Goal: Information Seeking & Learning: Check status

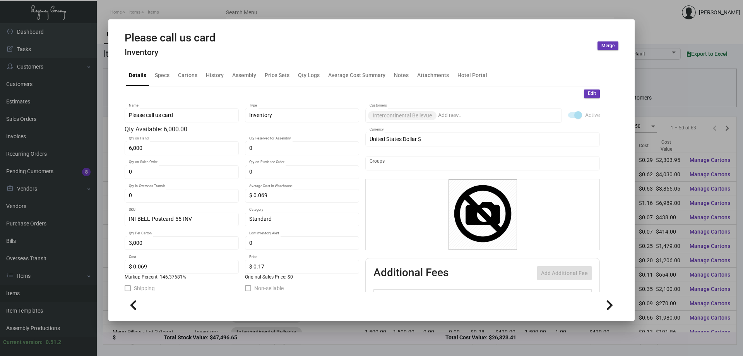
click at [230, 8] on div at bounding box center [371, 178] width 743 height 356
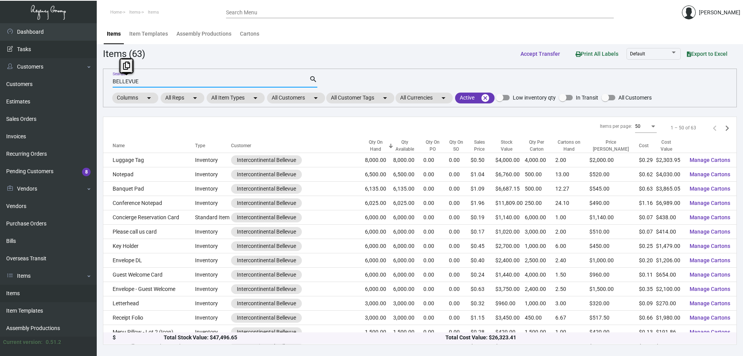
drag, startPoint x: 225, startPoint y: 82, endPoint x: 0, endPoint y: 48, distance: 227.5
click at [0, 48] on div "Dashboard Dashboard Tasks Customers Customers Estimates Sales Orders Invoices R…" at bounding box center [371, 189] width 743 height 332
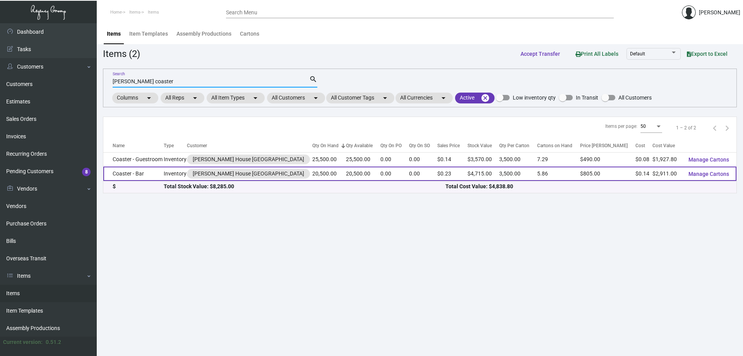
type input "[PERSON_NAME] coaster"
click at [346, 171] on td "20,500.00" at bounding box center [363, 173] width 34 height 14
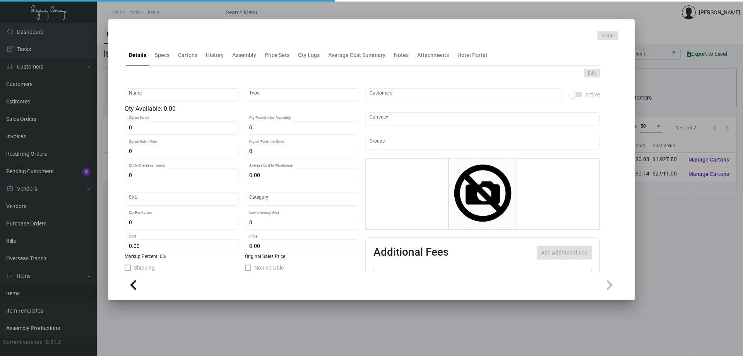
type input "Coaster - Bar"
type input "Inventory"
type input "20,500"
type input "$ 0.40"
type input "Standard"
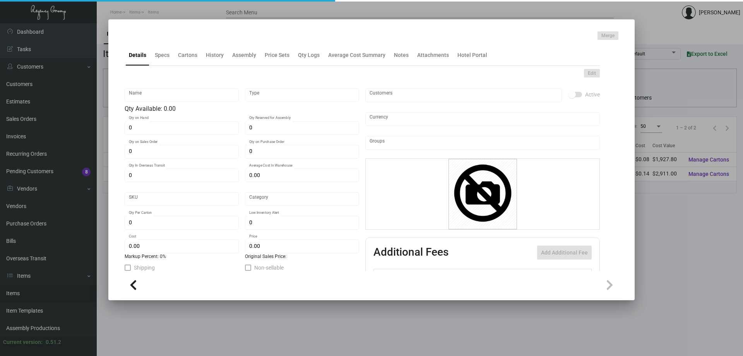
type input "3,500"
type input "5,000"
type input "$ 0.142"
type input "$ 0.23"
checkbox input "true"
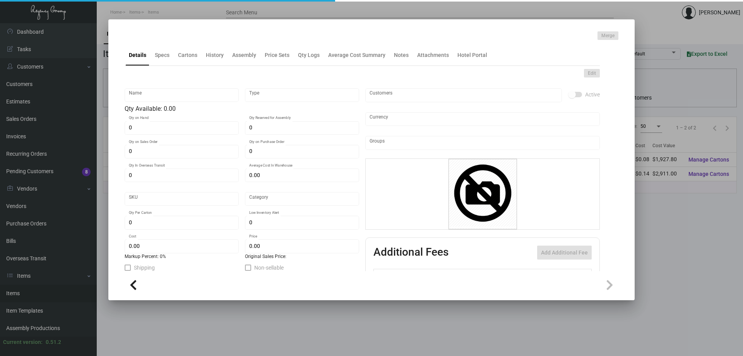
checkbox input "true"
type input "United States Dollar $"
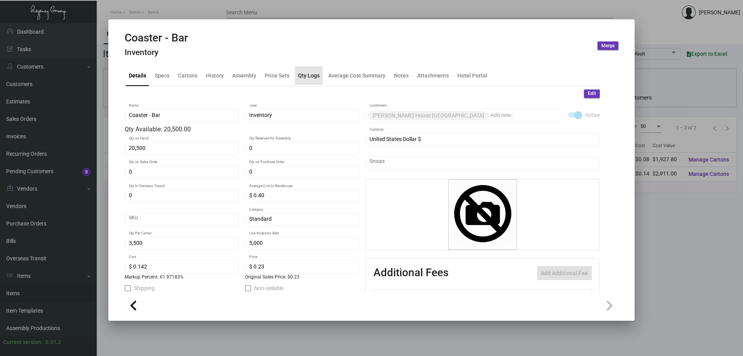
click at [307, 76] on div "Qty Logs" at bounding box center [309, 75] width 22 height 8
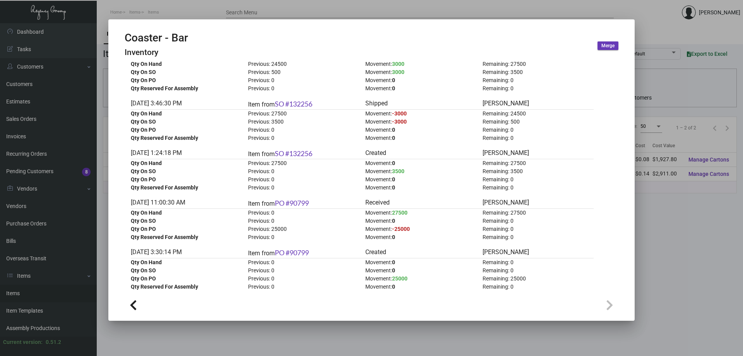
scroll to position [227, 0]
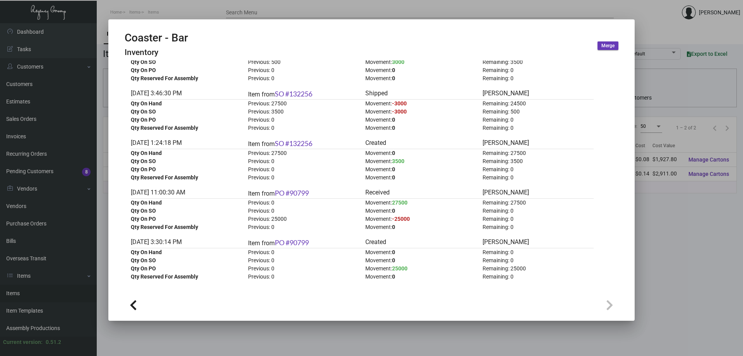
click at [191, 4] on div at bounding box center [371, 178] width 743 height 356
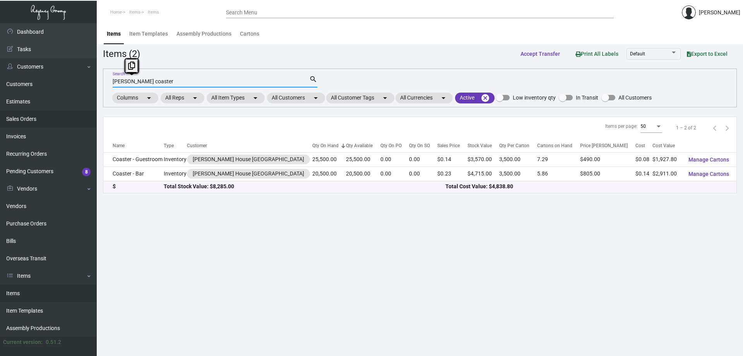
drag, startPoint x: 203, startPoint y: 79, endPoint x: 0, endPoint y: 110, distance: 205.1
click at [0, 110] on div "Dashboard Dashboard Tasks Customers Customers Estimates Sales Orders Invoices R…" at bounding box center [371, 189] width 743 height 332
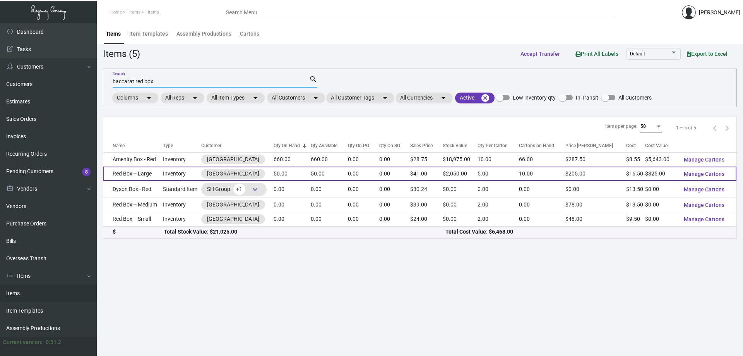
type input "baccarat red box"
click at [142, 170] on td "Red Box -- Large" at bounding box center [133, 173] width 60 height 14
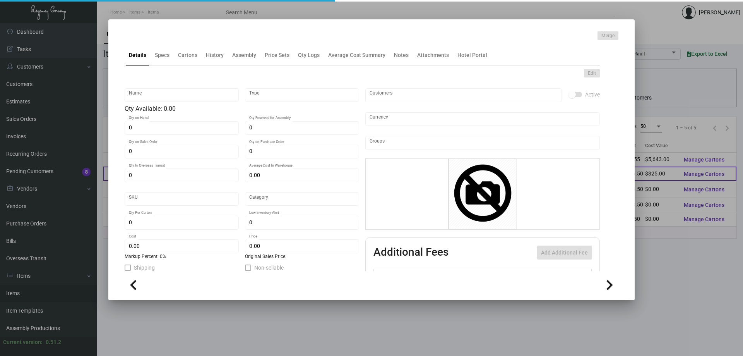
type input "Red Box -- Large"
type input "Inventory"
type input "50"
type input "$ 16.50"
type input "B-RBXLG-01"
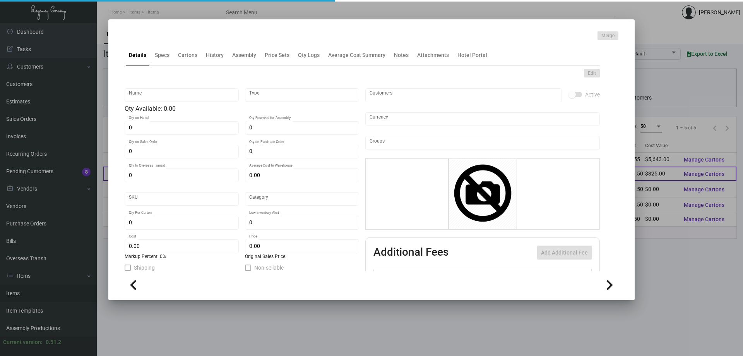
type input "Overseas"
type input "5"
type input "$ 16.50"
type input "$ 41.00"
checkbox input "true"
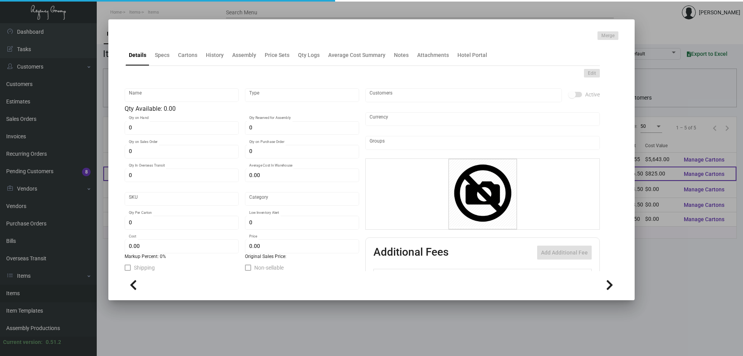
type input "United States Dollar $"
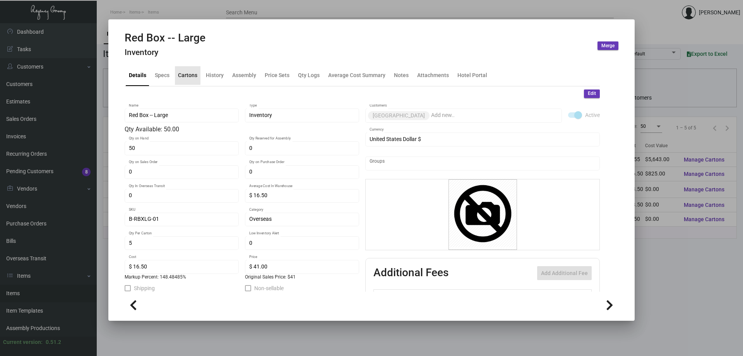
click at [179, 72] on div "Cartons" at bounding box center [187, 75] width 19 height 8
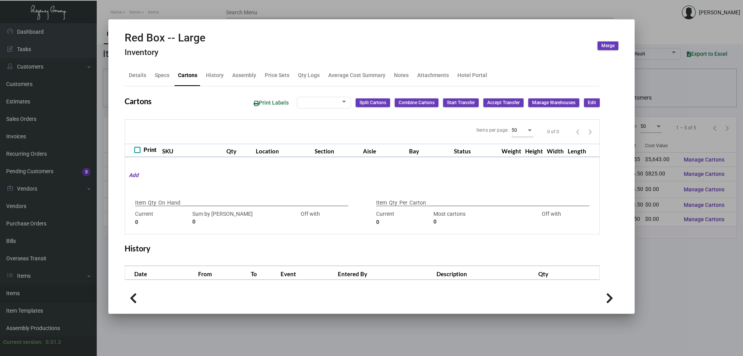
type input "50"
type input "0"
type input "5"
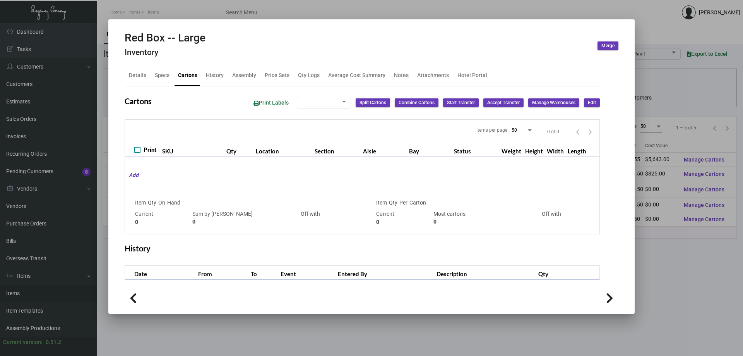
type input "0"
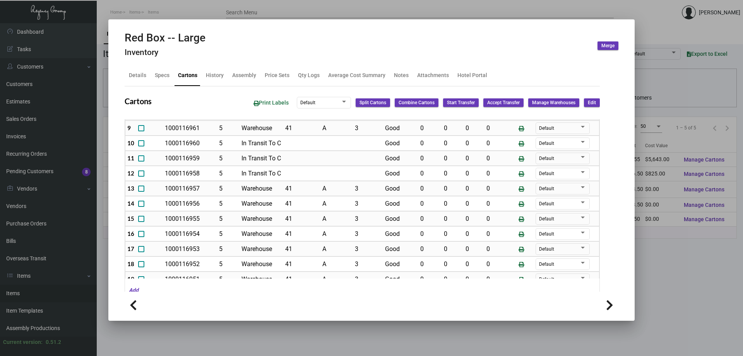
scroll to position [187, 0]
click at [134, 72] on div "Details" at bounding box center [137, 75] width 17 height 8
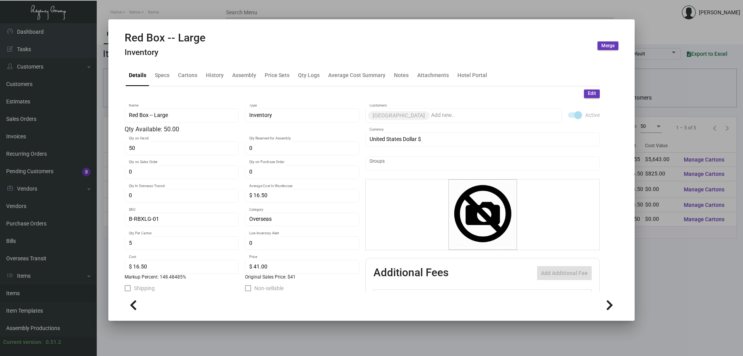
click at [19, 291] on div at bounding box center [371, 178] width 743 height 356
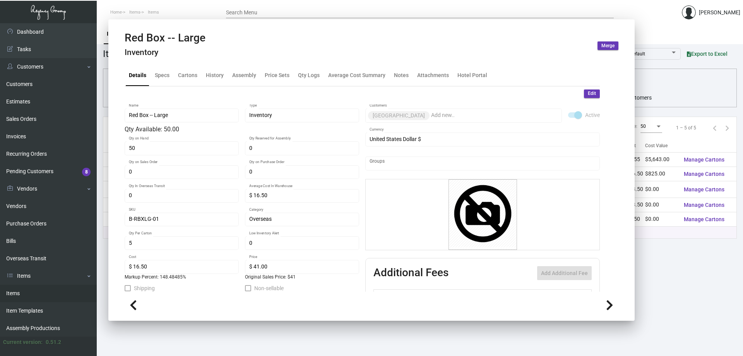
click at [19, 291] on link "Items" at bounding box center [48, 292] width 97 height 17
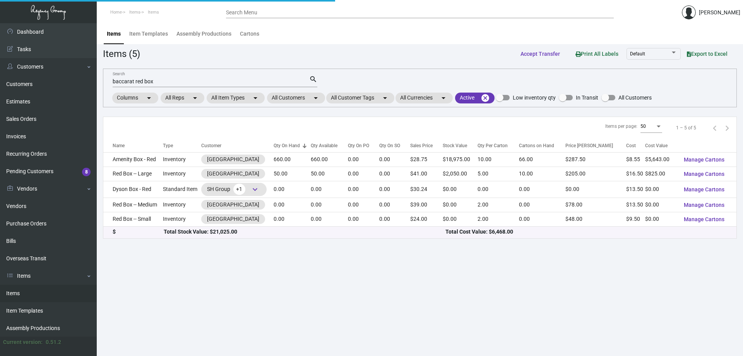
click at [19, 291] on link "Items" at bounding box center [48, 292] width 97 height 17
click at [294, 98] on mat-chip "All Customers arrow_drop_down" at bounding box center [296, 97] width 58 height 11
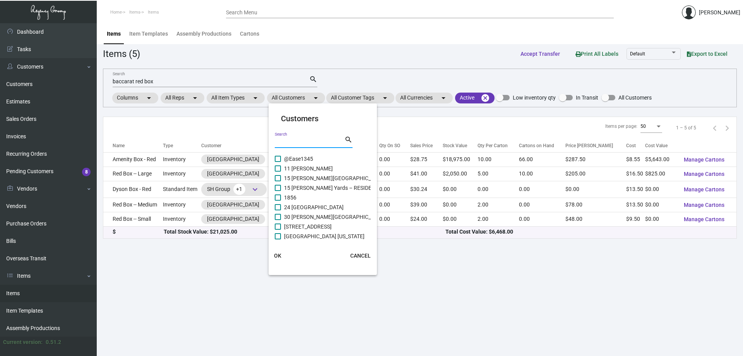
click at [311, 144] on input "Search" at bounding box center [310, 142] width 70 height 6
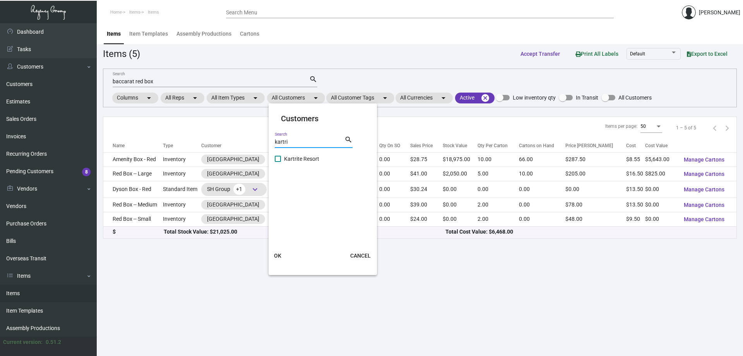
type input "kartri"
click at [303, 157] on span "Kartrite Resort" at bounding box center [301, 158] width 35 height 9
click at [278, 162] on input "Kartrite Resort" at bounding box center [277, 162] width 0 height 0
checkbox input "true"
click at [277, 253] on span "OK" at bounding box center [277, 255] width 7 height 6
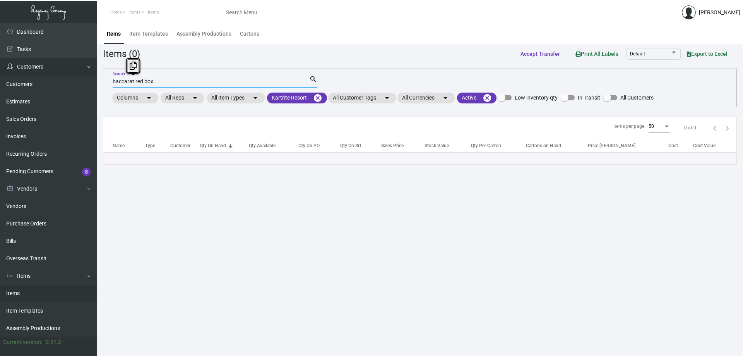
drag, startPoint x: 162, startPoint y: 84, endPoint x: 0, endPoint y: 66, distance: 163.1
click at [0, 66] on div "Dashboard Dashboard Tasks Customers Customers Estimates Sales Orders Invoices R…" at bounding box center [371, 189] width 743 height 332
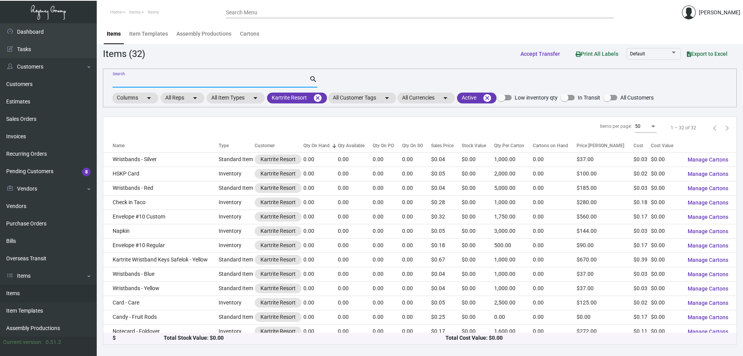
click at [316, 145] on div "Qty On Hand" at bounding box center [316, 145] width 26 height 7
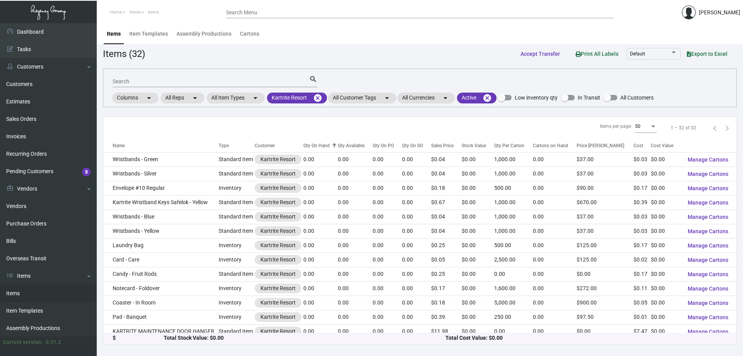
click at [316, 145] on div "Qty On Hand" at bounding box center [316, 145] width 26 height 7
